Goal: Use online tool/utility: Utilize a website feature to perform a specific function

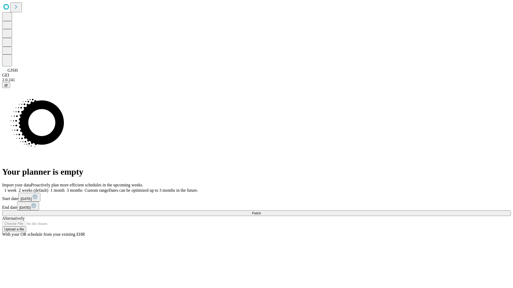
click at [261, 211] on span "Fetch" at bounding box center [256, 213] width 9 height 4
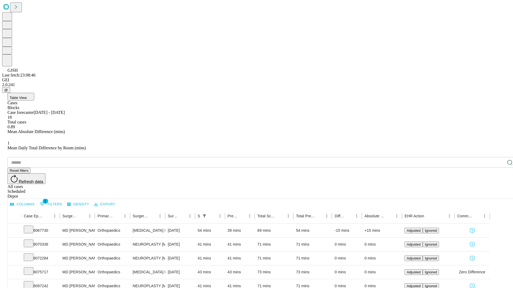
click at [27, 96] on span "Table View" at bounding box center [18, 98] width 17 height 4
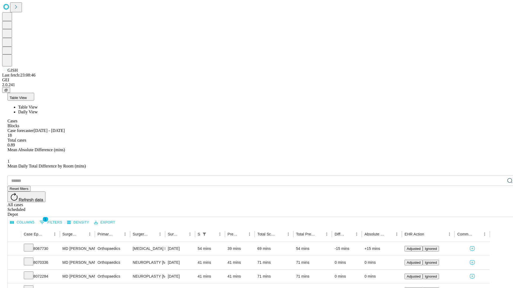
click at [38, 110] on span "Daily View" at bounding box center [27, 112] width 19 height 5
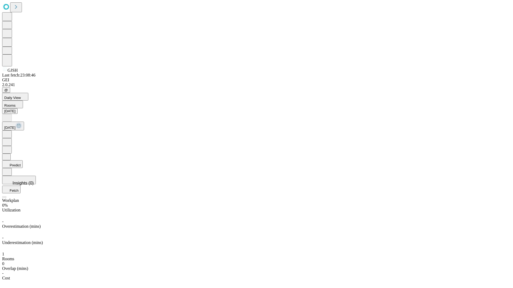
click at [23, 160] on button "Predict" at bounding box center [12, 164] width 21 height 8
